Goal: Go to known website: Access a specific website the user already knows

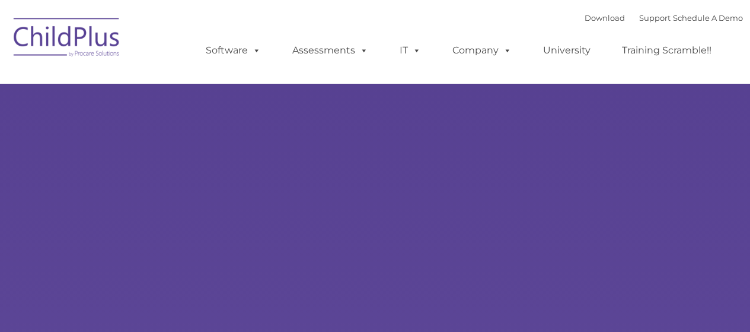
select select "MEDIUM"
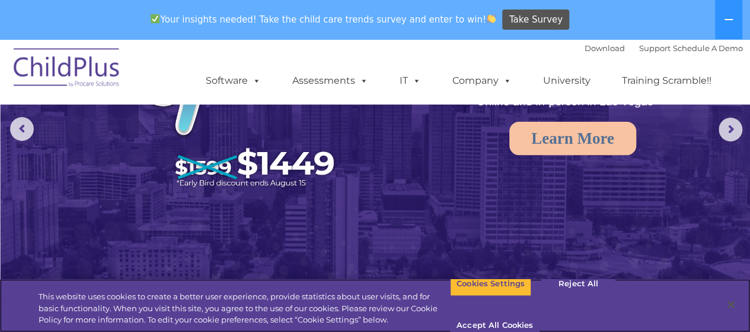
scroll to position [134, 0]
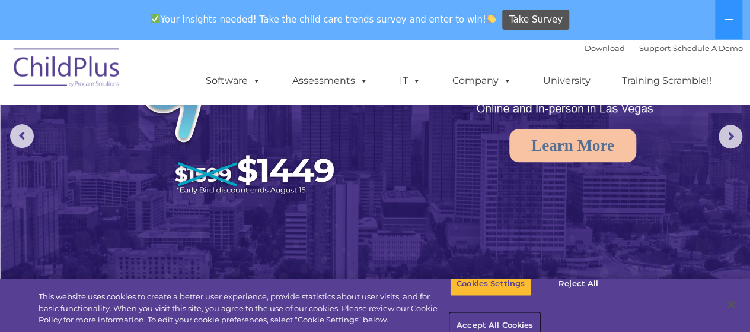
click at [540, 313] on button "Accept All Cookies" at bounding box center [495, 325] width 90 height 25
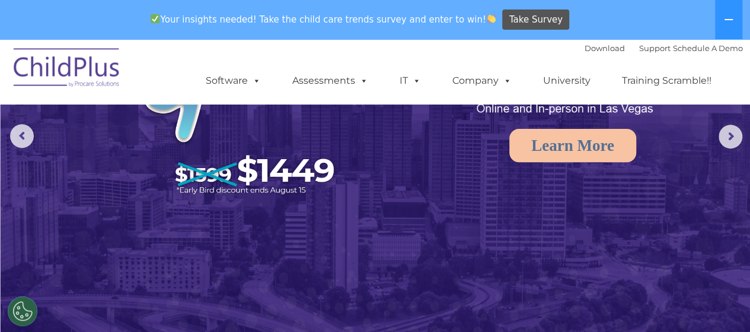
scroll to position [0, 0]
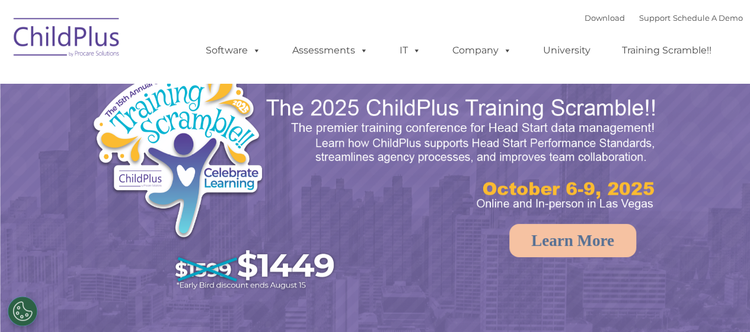
select select "MEDIUM"
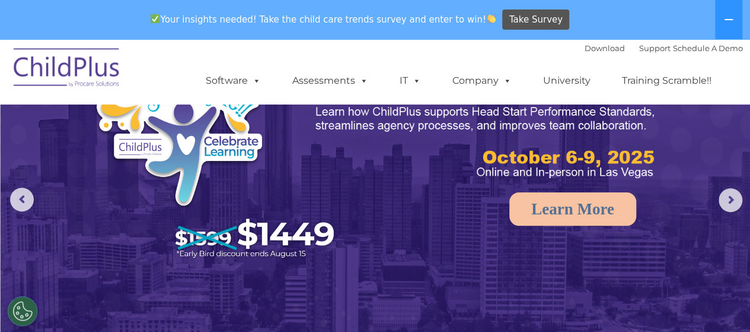
scroll to position [66, 0]
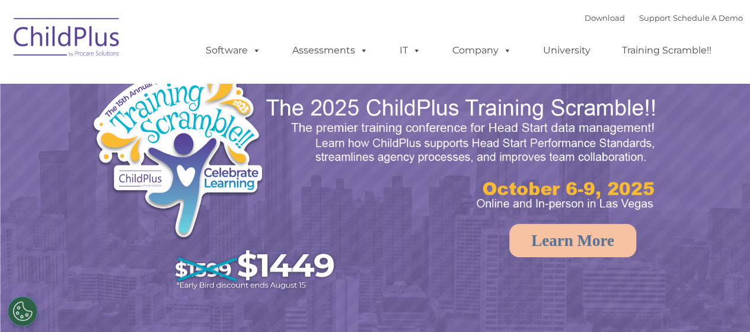
select select "MEDIUM"
